Goal: Find contact information: Find contact information

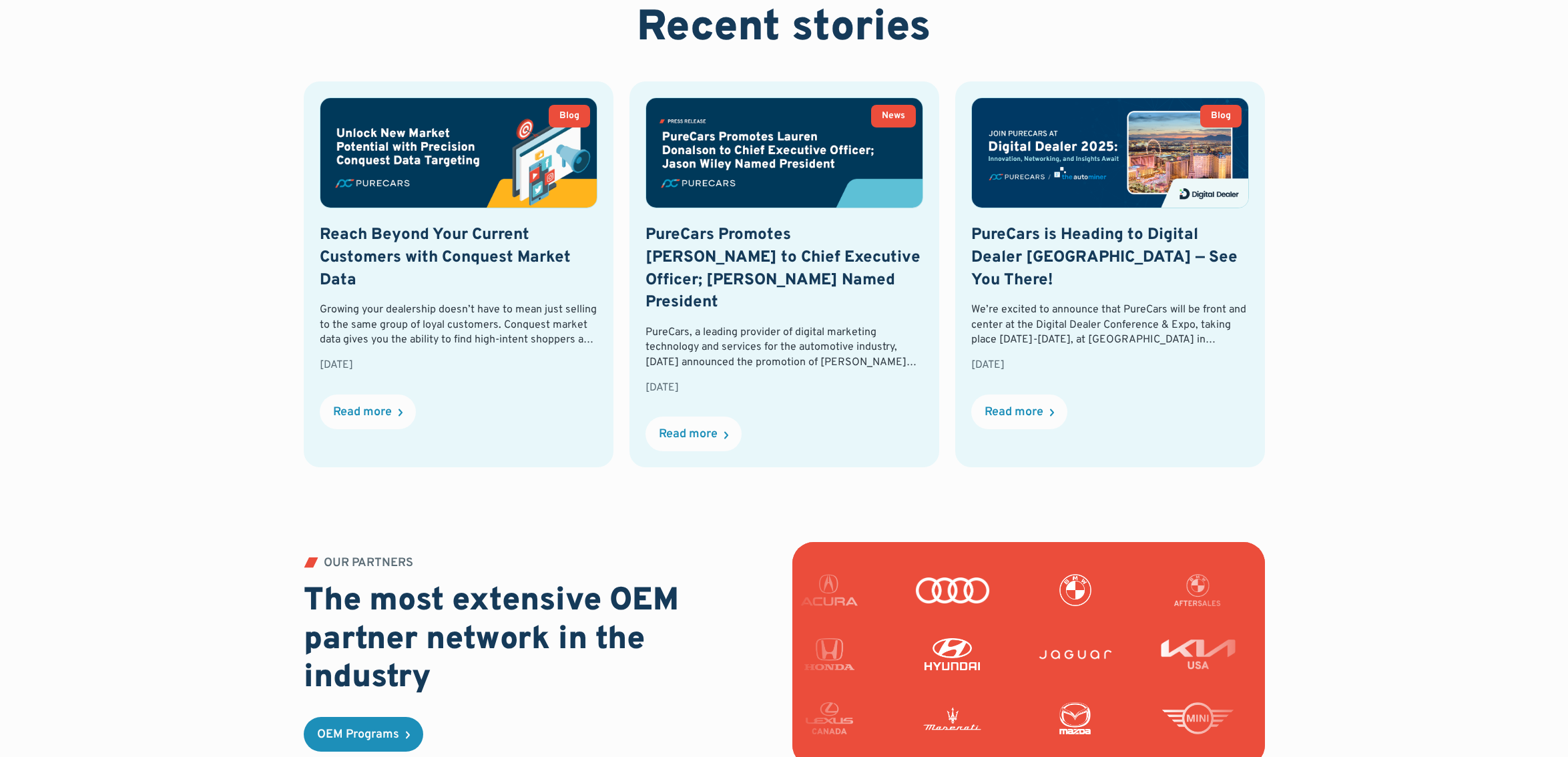
scroll to position [3885, 0]
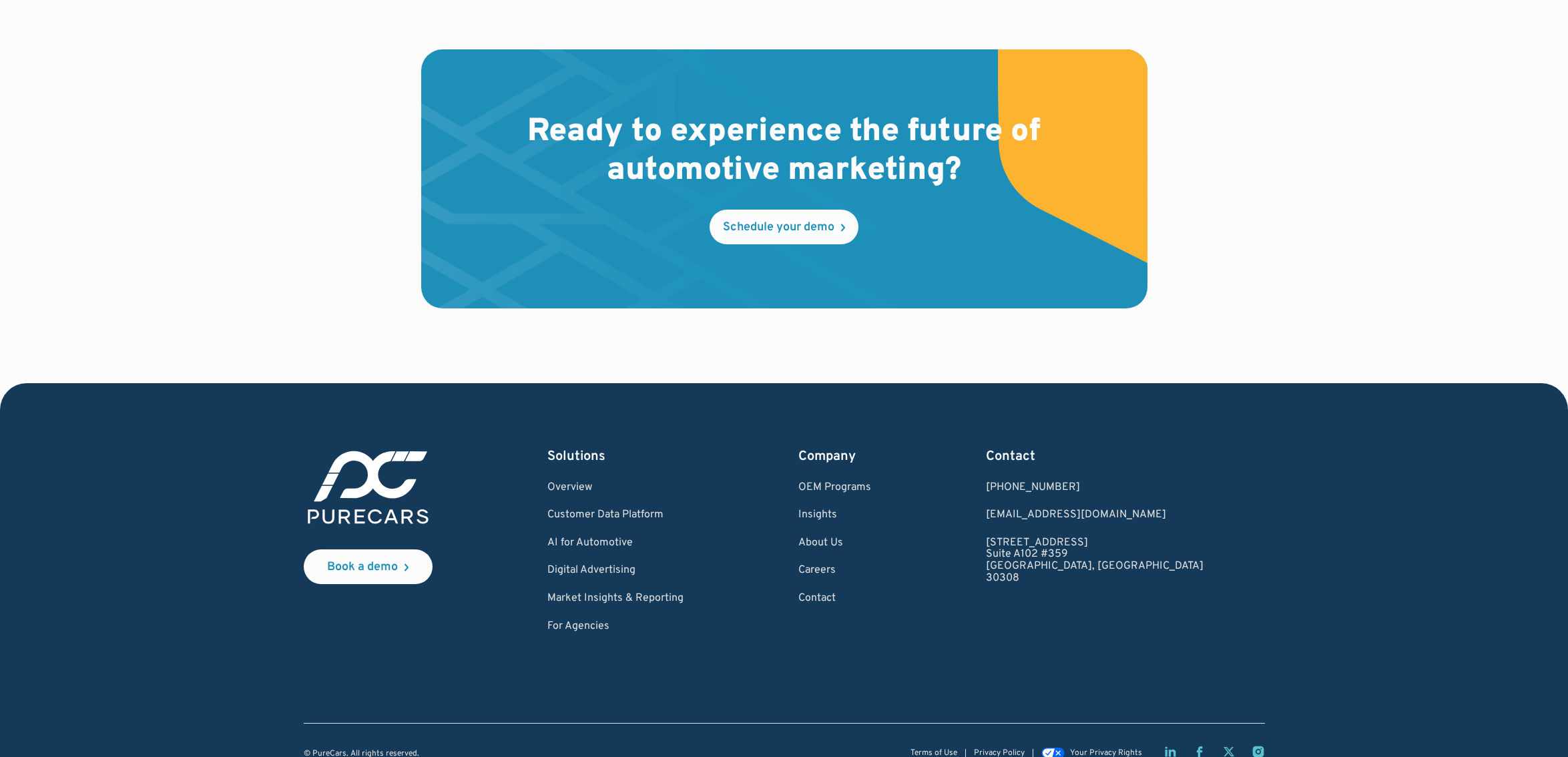
drag, startPoint x: 1178, startPoint y: 519, endPoint x: 1050, endPoint y: 520, distance: 128.0
click at [1050, 520] on div "Book a demo Solutions Overview Customer Data Platform AI for Automotive Digital…" at bounding box center [784, 539] width 961 height 185
click at [1165, 588] on div "Contact 1.877.860.7873 1.877.860.7873 hello@purecars.com 931 Monroe Drive NE Su…" at bounding box center [1095, 539] width 218 height 185
click at [1161, 591] on div "Contact 1.877.860.7873 1.877.860.7873 hello@purecars.com 931 Monroe Drive NE Su…" at bounding box center [1095, 539] width 218 height 185
drag, startPoint x: 1095, startPoint y: 532, endPoint x: 1154, endPoint y: 536, distance: 59.1
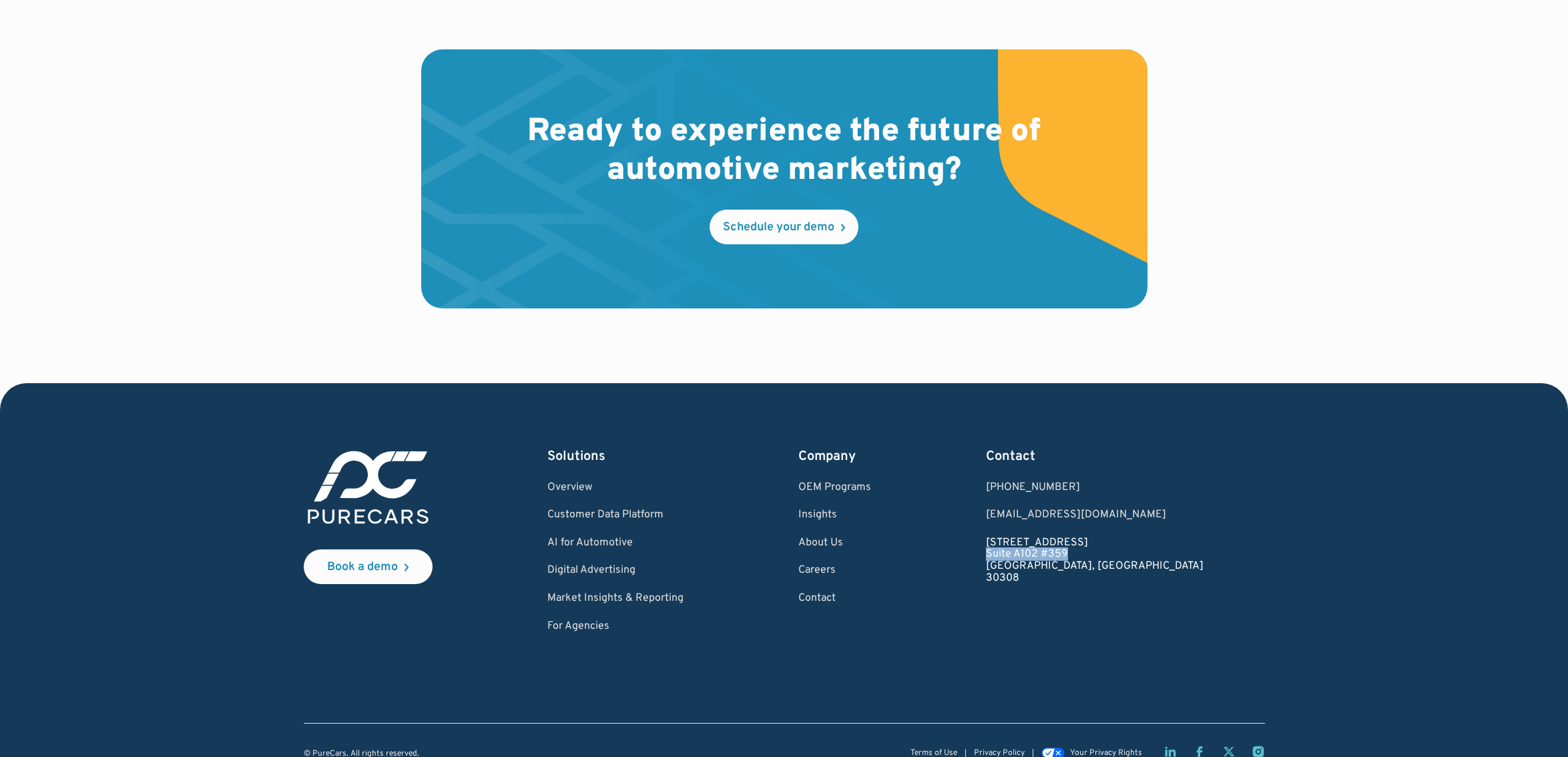
click at [1154, 536] on div "Book a demo Solutions Overview Customer Data Platform AI for Automotive Digital…" at bounding box center [784, 539] width 961 height 185
copy link "Suite A102 #359"
